Goal: Book appointment/travel/reservation

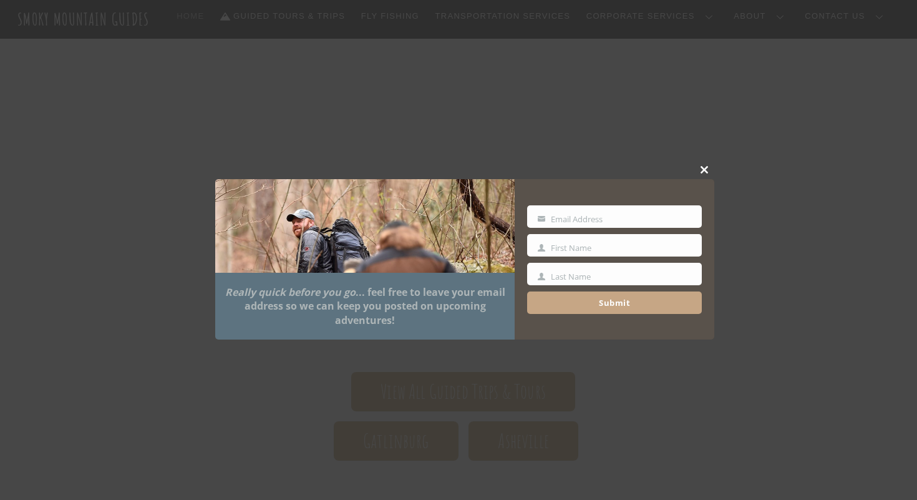
click at [703, 166] on span at bounding box center [705, 169] width 19 height 7
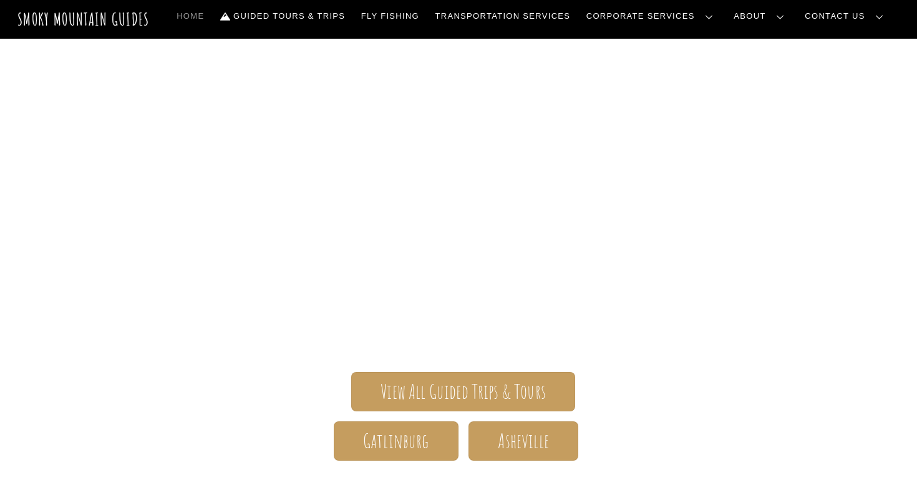
click at [0, 0] on link "Our Story" at bounding box center [0, 0] width 0 height 0
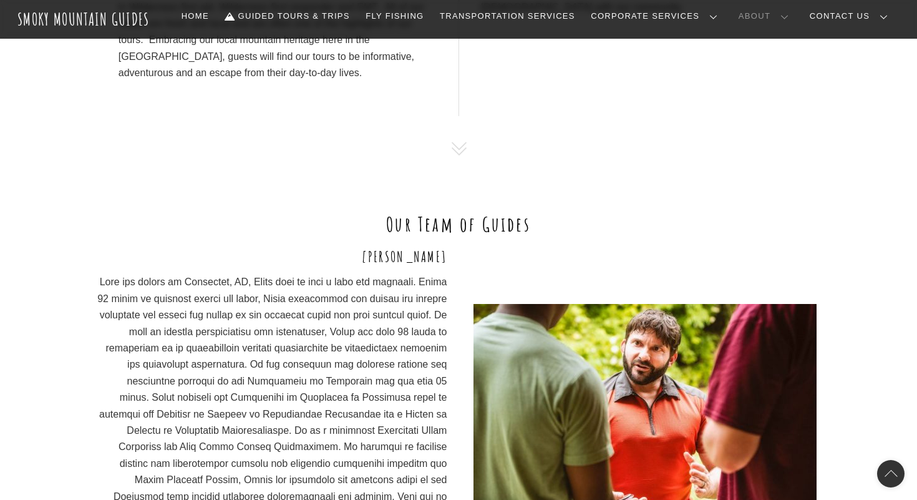
scroll to position [738, 0]
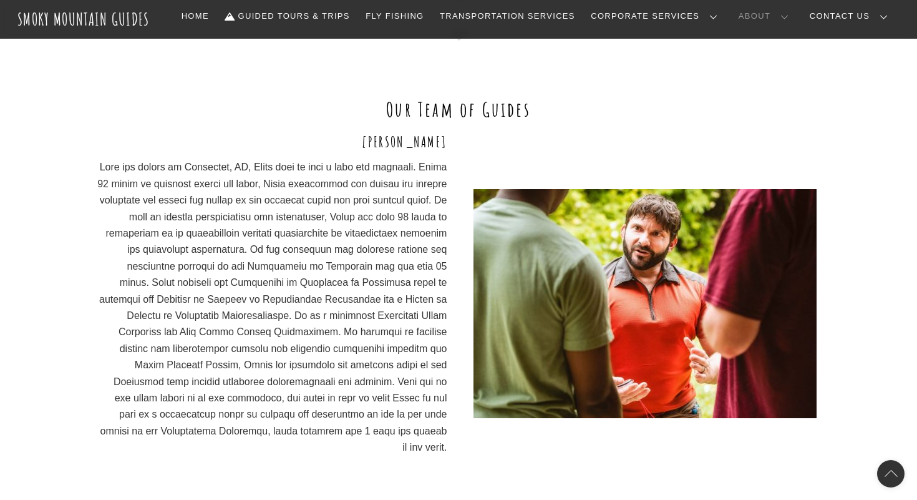
scroll to position [855, 0]
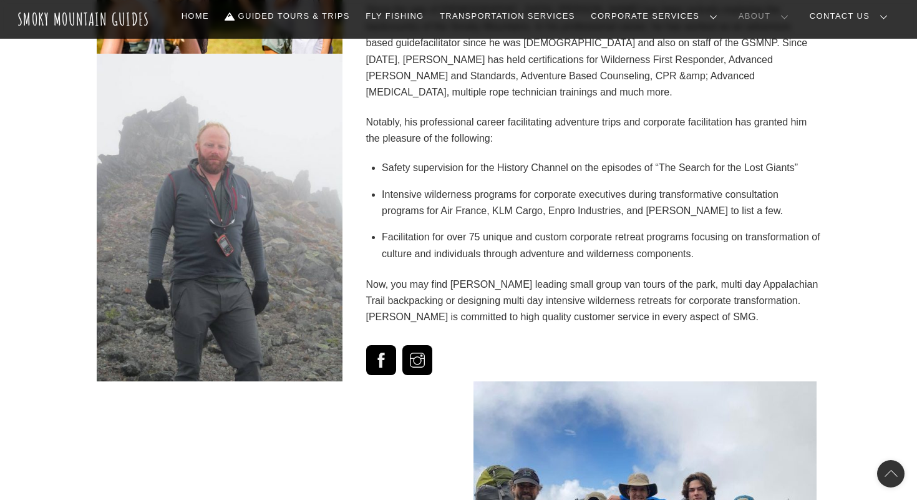
scroll to position [2032, 0]
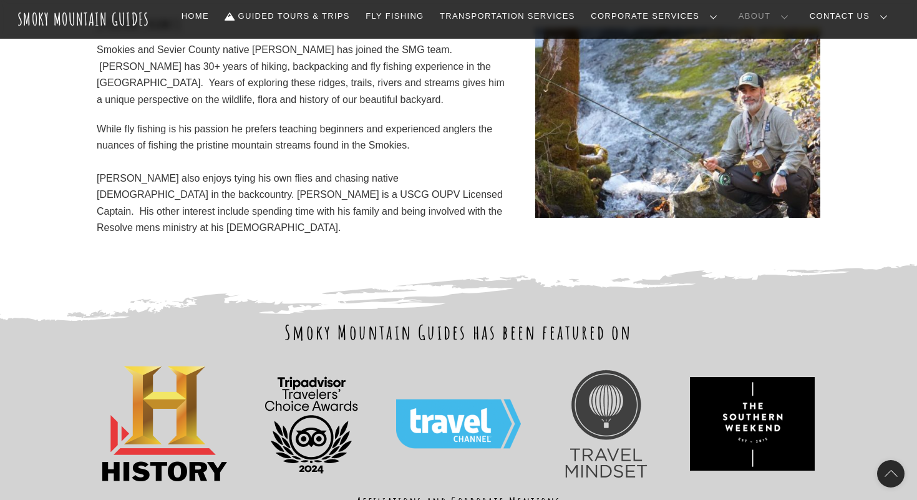
scroll to position [3929, 0]
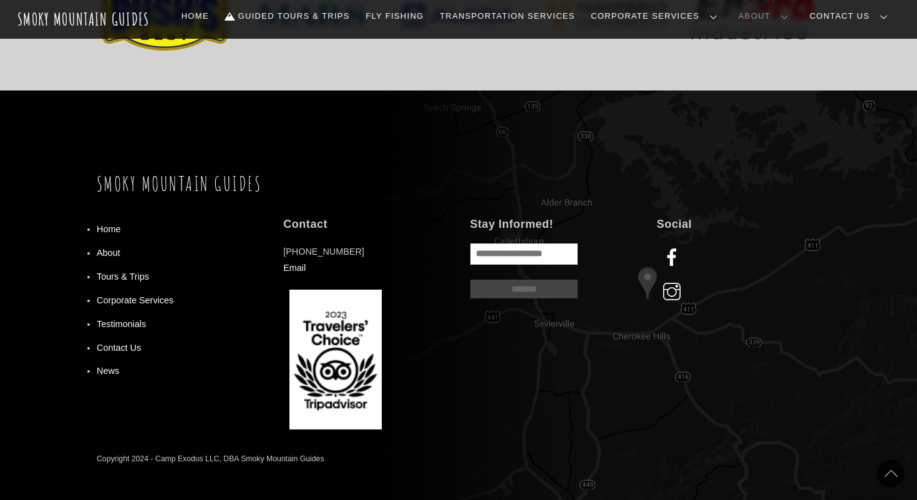
scroll to position [4482, 0]
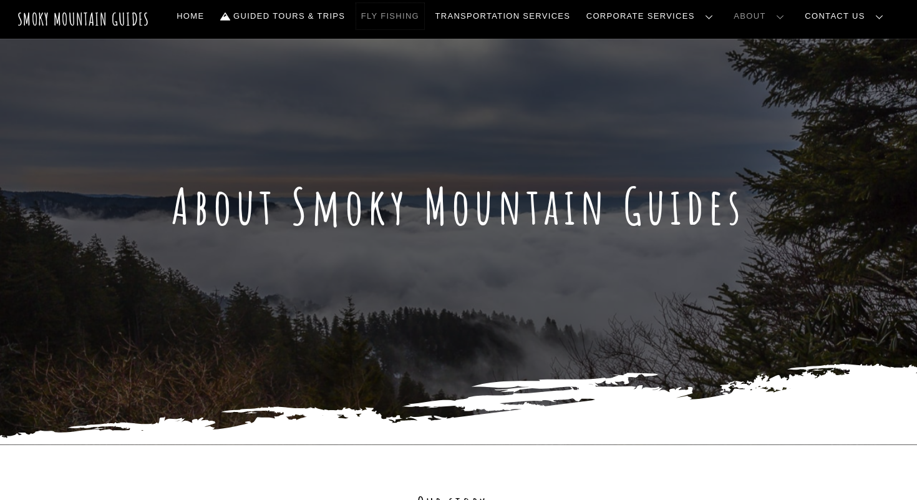
click at [424, 15] on link "Fly Fishing" at bounding box center [390, 16] width 68 height 26
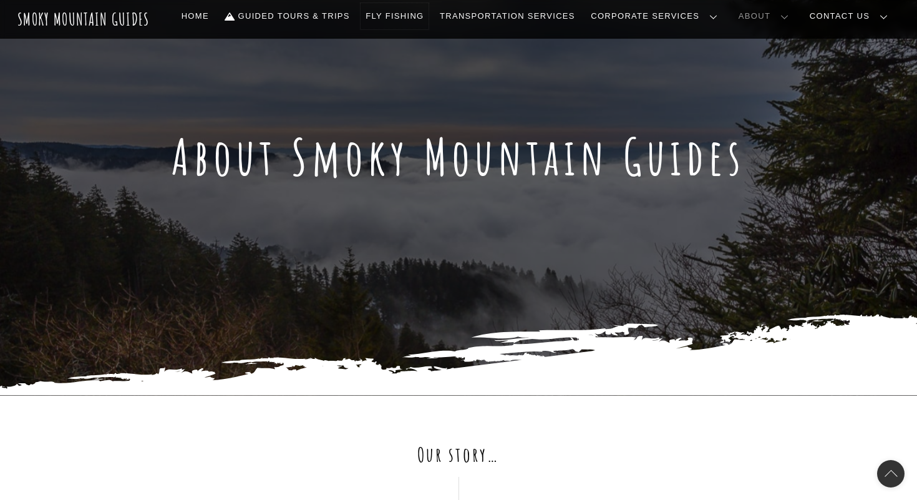
scroll to position [142, 0]
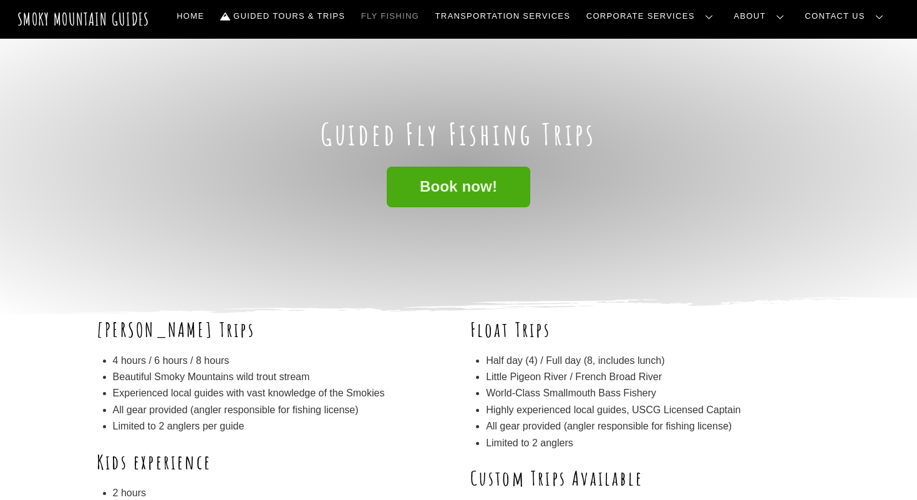
scroll to position [24, 0]
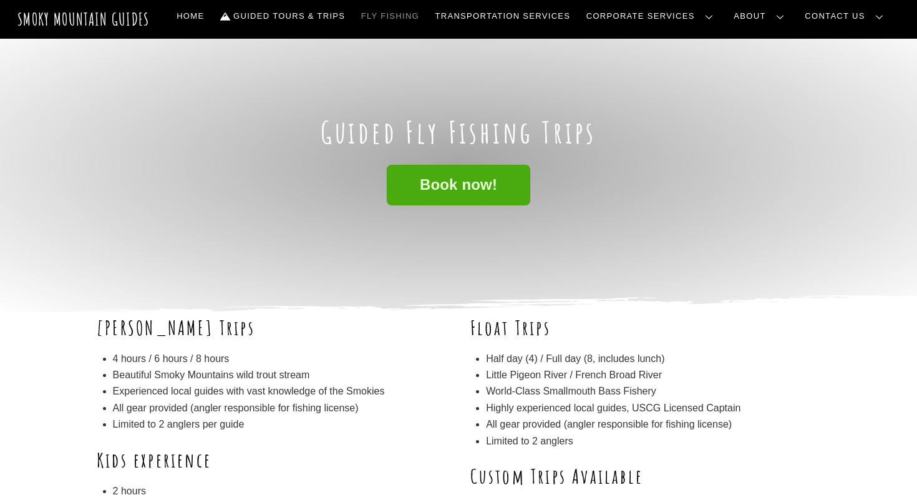
click at [466, 191] on span "Book now!" at bounding box center [458, 184] width 77 height 13
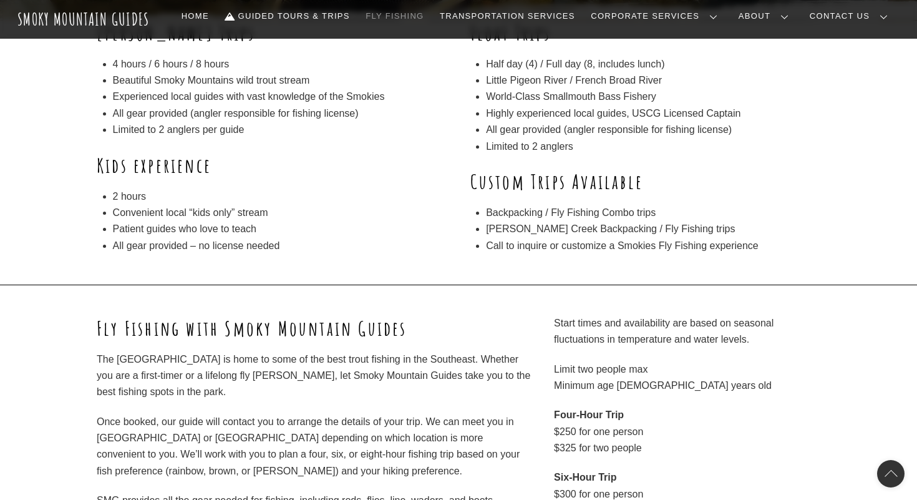
scroll to position [0, 0]
